Goal: Communication & Community: Connect with others

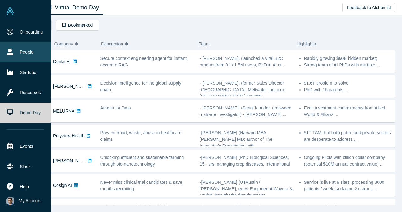
click at [15, 56] on link "People" at bounding box center [25, 52] width 51 height 20
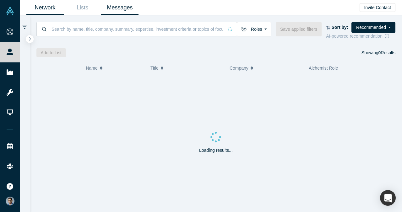
click at [118, 11] on link "Messages" at bounding box center [119, 7] width 37 height 15
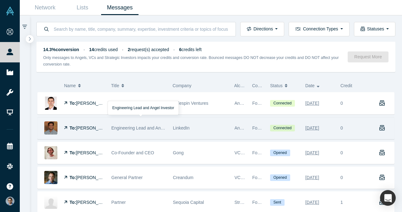
click at [147, 131] on div "Engineering Lead and Angel Investor" at bounding box center [138, 128] width 55 height 22
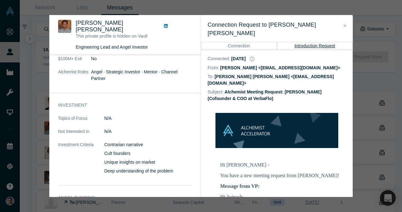
scroll to position [148, 0]
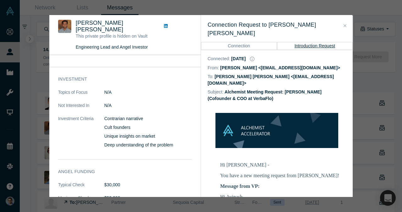
click at [346, 25] on button "Close" at bounding box center [344, 25] width 7 height 7
